Goal: Task Accomplishment & Management: Complete application form

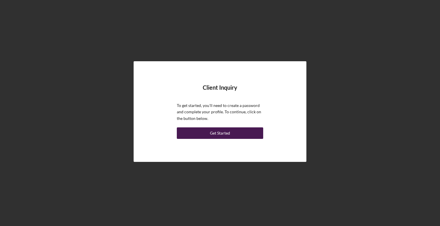
click at [223, 133] on div "Get Started" at bounding box center [220, 134] width 20 height 12
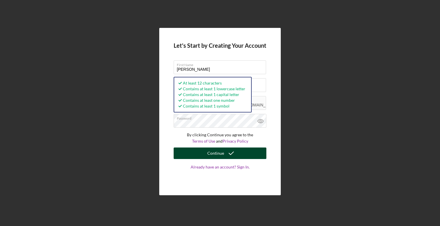
click at [221, 154] on div "Continue" at bounding box center [215, 154] width 17 height 12
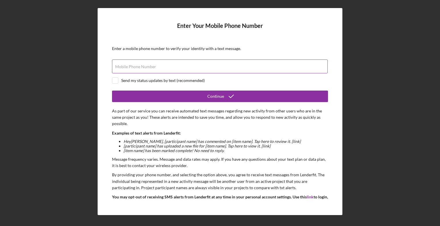
click at [166, 66] on input "Mobile Phone Number" at bounding box center [220, 67] width 216 height 14
type input "[PHONE_NUMBER]"
click at [116, 81] on input "checkbox" at bounding box center [115, 81] width 6 height 6
checkbox input "true"
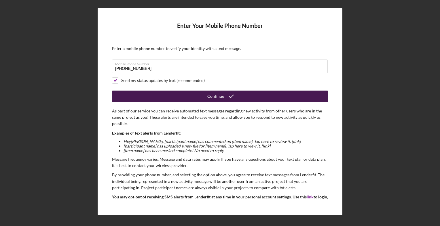
click at [217, 96] on div "Continue" at bounding box center [215, 97] width 17 height 12
click at [226, 98] on icon "submit" at bounding box center [231, 96] width 14 height 14
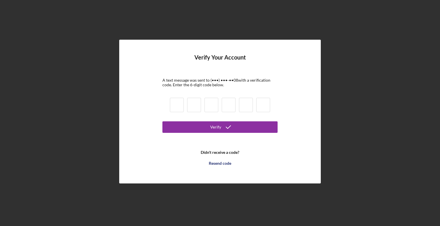
click at [176, 106] on input at bounding box center [177, 105] width 14 height 14
click at [176, 106] on input "6" at bounding box center [177, 105] width 14 height 14
type input "8"
type input "6"
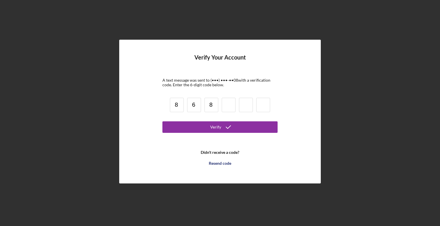
type input "8"
type input "0"
type input "2"
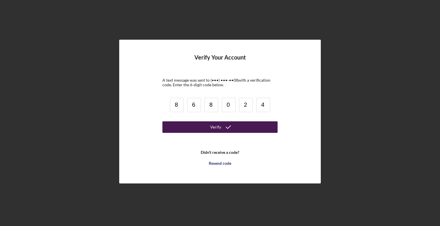
type input "4"
click at [216, 130] on div "Verify" at bounding box center [215, 128] width 11 height 12
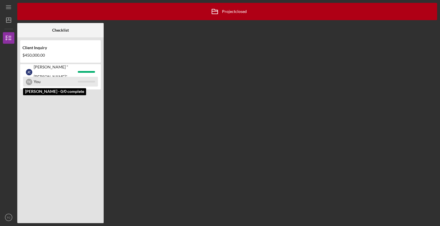
click at [39, 84] on div "You" at bounding box center [56, 82] width 44 height 10
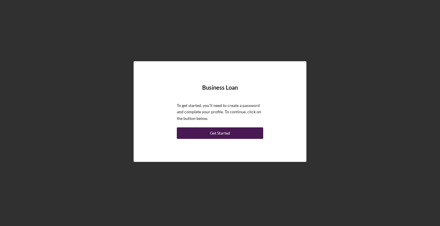
click at [224, 132] on div "Get Started" at bounding box center [220, 134] width 20 height 12
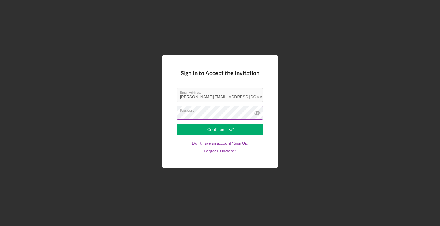
click at [261, 111] on icon at bounding box center [257, 113] width 14 height 14
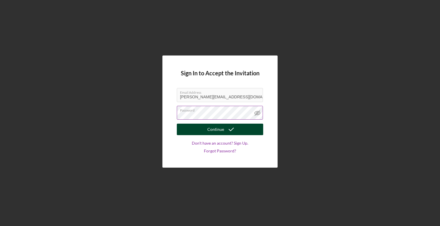
click at [227, 130] on icon "submit" at bounding box center [231, 129] width 14 height 14
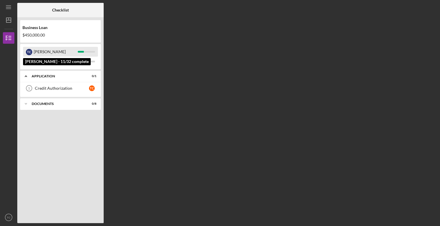
click at [53, 52] on div "[PERSON_NAME]" at bounding box center [56, 52] width 44 height 10
click at [81, 52] on div at bounding box center [81, 52] width 6 height 2
click at [28, 53] on div "T C" at bounding box center [29, 52] width 6 height 6
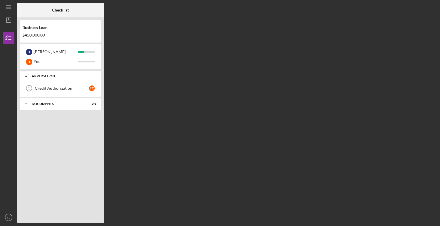
click at [41, 77] on div "Application" at bounding box center [63, 76] width 62 height 3
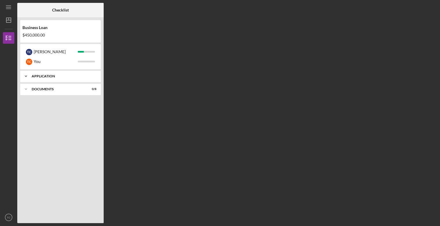
click at [41, 77] on div "Application" at bounding box center [63, 76] width 62 height 3
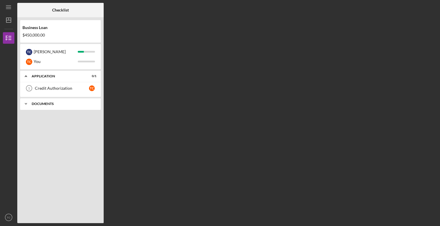
click at [37, 105] on div "Documents" at bounding box center [63, 103] width 62 height 3
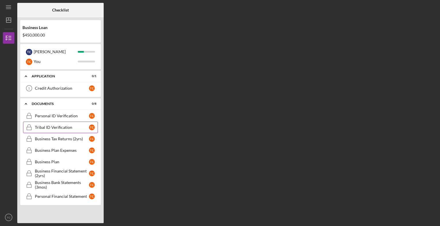
click at [44, 128] on div "Tribal ID Verification" at bounding box center [62, 127] width 54 height 5
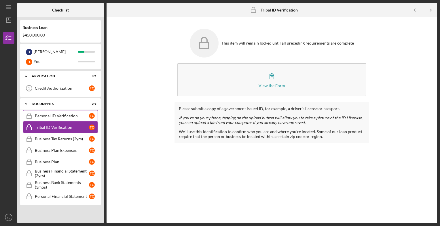
click at [48, 116] on div "Personal ID Verification" at bounding box center [62, 116] width 54 height 5
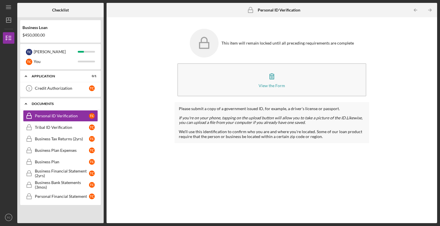
click at [48, 104] on div "Documents" at bounding box center [63, 103] width 62 height 3
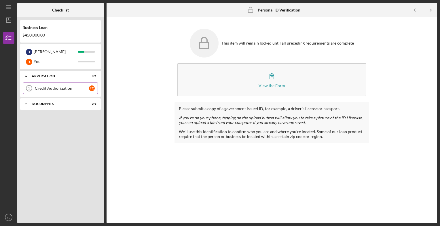
click at [52, 89] on div "Credit Authorization" at bounding box center [62, 88] width 54 height 5
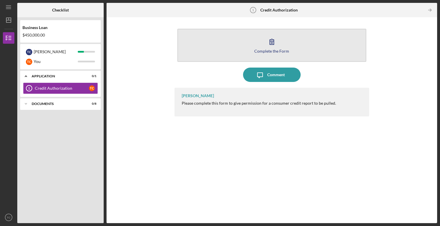
click at [274, 47] on icon "button" at bounding box center [272, 42] width 14 height 14
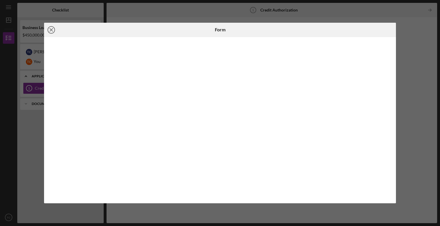
click at [52, 28] on icon "Icon/Close" at bounding box center [51, 30] width 14 height 14
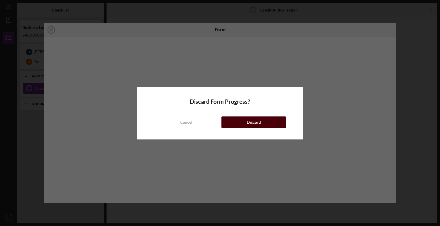
click at [249, 122] on div "Discard" at bounding box center [254, 123] width 14 height 12
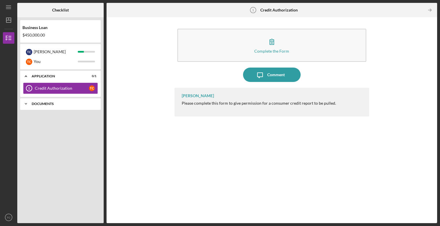
click at [40, 106] on div "Icon/Expander Documents 0 / 8" at bounding box center [60, 104] width 81 height 12
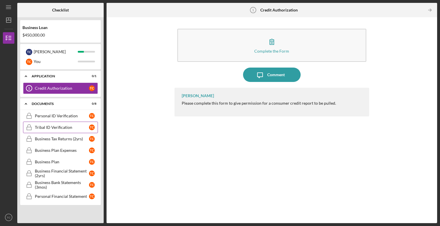
click at [62, 125] on div "Tribal ID Verification" at bounding box center [62, 127] width 54 height 5
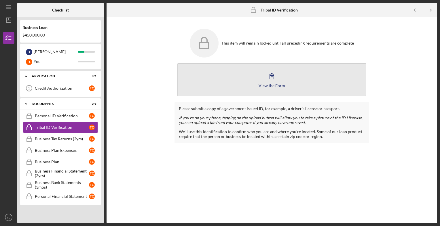
click at [276, 82] on icon "button" at bounding box center [272, 76] width 14 height 14
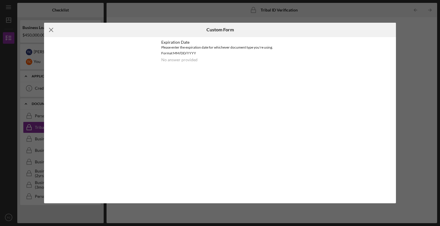
click at [52, 31] on line at bounding box center [51, 30] width 4 height 4
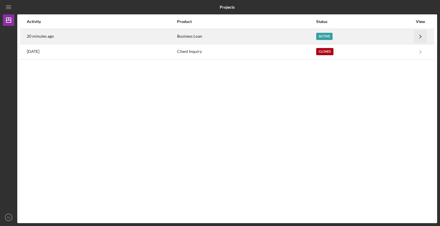
click at [415, 36] on icon "Icon/Navigate" at bounding box center [420, 36] width 13 height 13
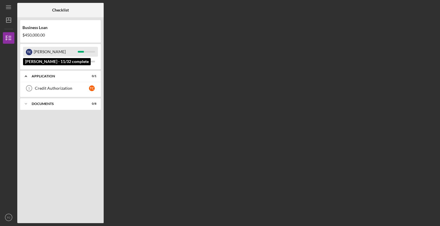
click at [51, 54] on div "[PERSON_NAME]" at bounding box center [56, 52] width 44 height 10
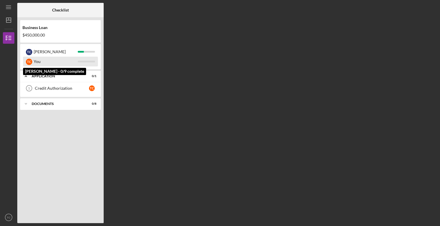
click at [48, 60] on div "You" at bounding box center [56, 62] width 44 height 10
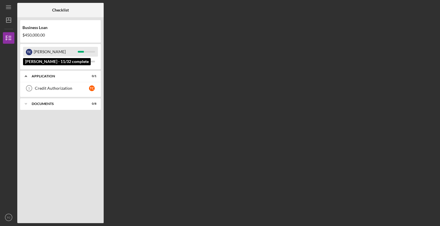
click at [37, 53] on div "[PERSON_NAME]" at bounding box center [56, 52] width 44 height 10
click at [81, 51] on div at bounding box center [81, 52] width 6 height 2
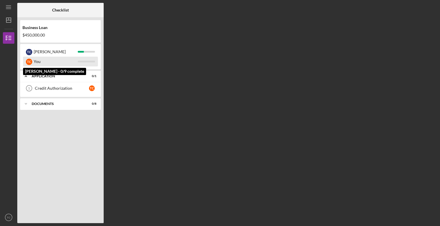
click at [83, 62] on div "T C You" at bounding box center [60, 62] width 75 height 10
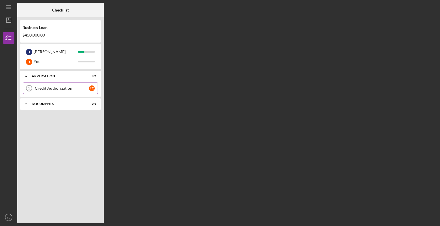
click at [52, 88] on div "Credit Authorization" at bounding box center [62, 88] width 54 height 5
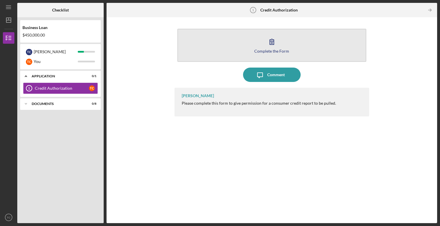
click at [281, 51] on div "Complete the Form" at bounding box center [271, 51] width 35 height 4
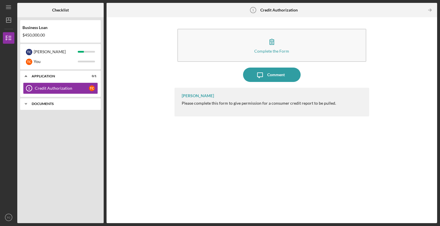
click at [49, 105] on div "Documents" at bounding box center [63, 103] width 62 height 3
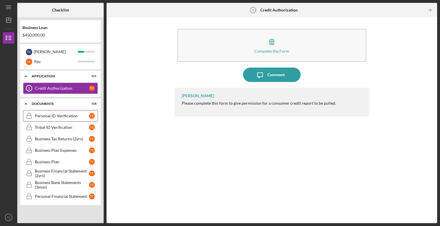
click at [52, 116] on div "Personal ID Verification" at bounding box center [62, 116] width 54 height 5
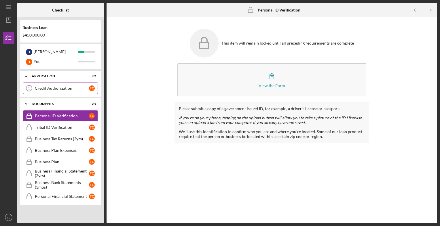
click at [55, 90] on div "Credit Authorization" at bounding box center [62, 88] width 54 height 5
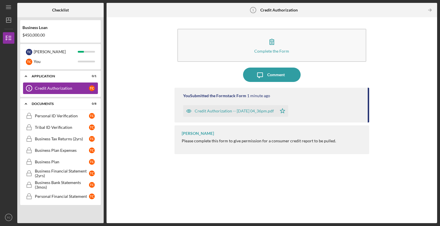
click at [62, 89] on div "Credit Authorization" at bounding box center [62, 88] width 54 height 5
click at [54, 116] on div "Personal ID Verification" at bounding box center [62, 116] width 54 height 5
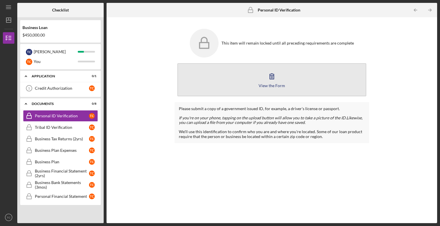
click at [275, 84] on div "View the Form" at bounding box center [272, 86] width 26 height 4
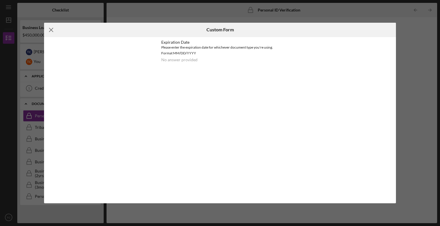
click at [52, 30] on icon "Icon/Menu Close" at bounding box center [51, 30] width 14 height 14
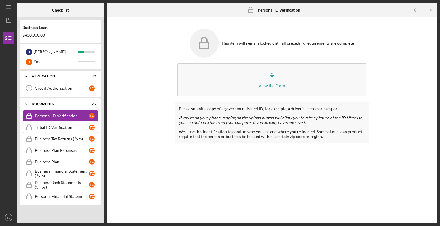
click at [61, 128] on div "Tribal ID Verification" at bounding box center [62, 127] width 54 height 5
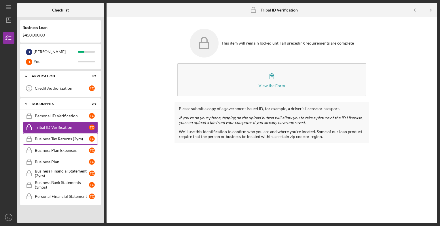
click at [60, 138] on div "Business Tax Returns (2yrs)" at bounding box center [62, 139] width 54 height 5
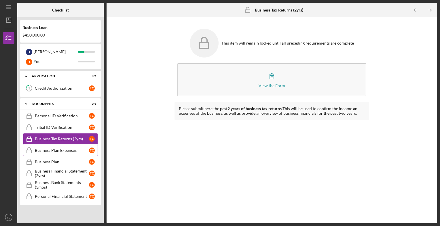
click at [61, 149] on div "Business Plan Expenses" at bounding box center [62, 150] width 54 height 5
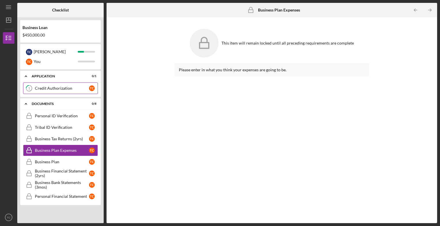
click at [57, 88] on div "Credit Authorization" at bounding box center [62, 88] width 54 height 5
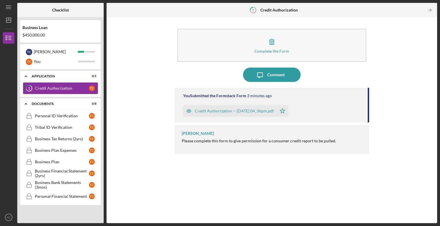
click at [30, 88] on tspan "1" at bounding box center [29, 89] width 2 height 4
